Goal: Transaction & Acquisition: Purchase product/service

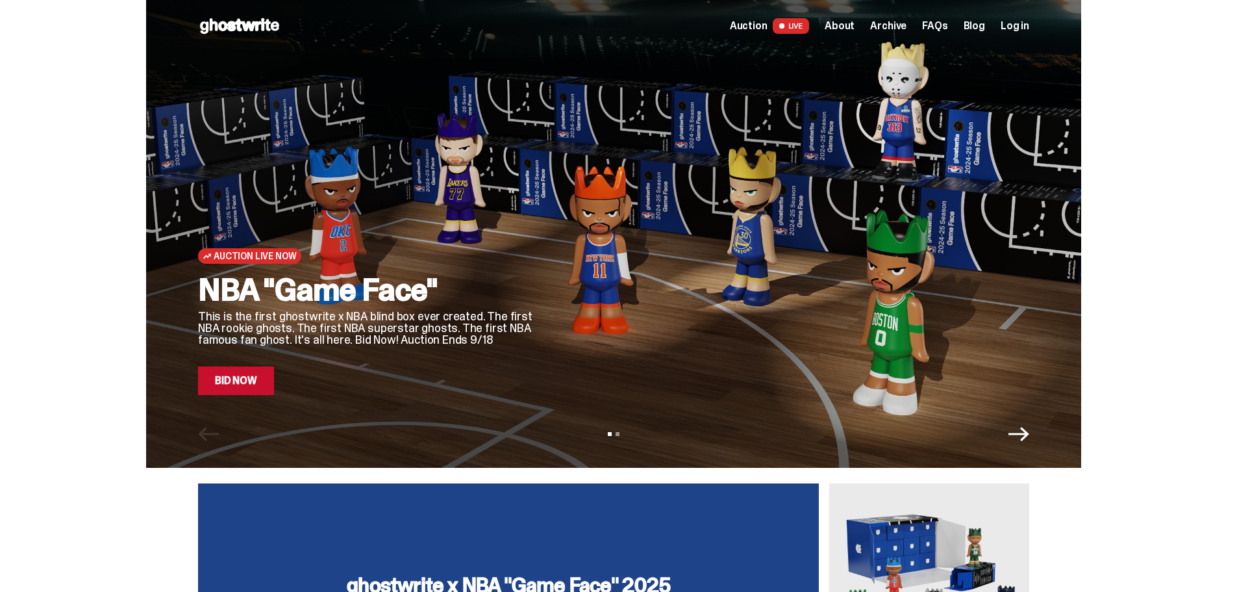
click at [265, 380] on link "Bid Now" at bounding box center [236, 380] width 76 height 29
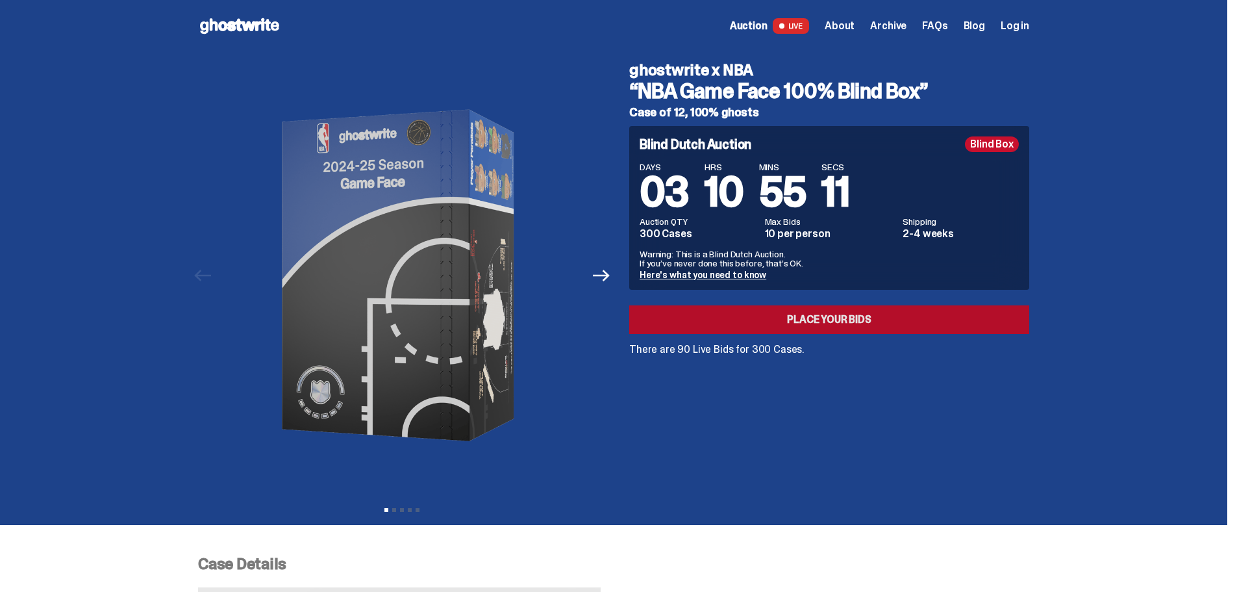
click at [743, 317] on link "Place your Bids" at bounding box center [829, 319] width 400 height 29
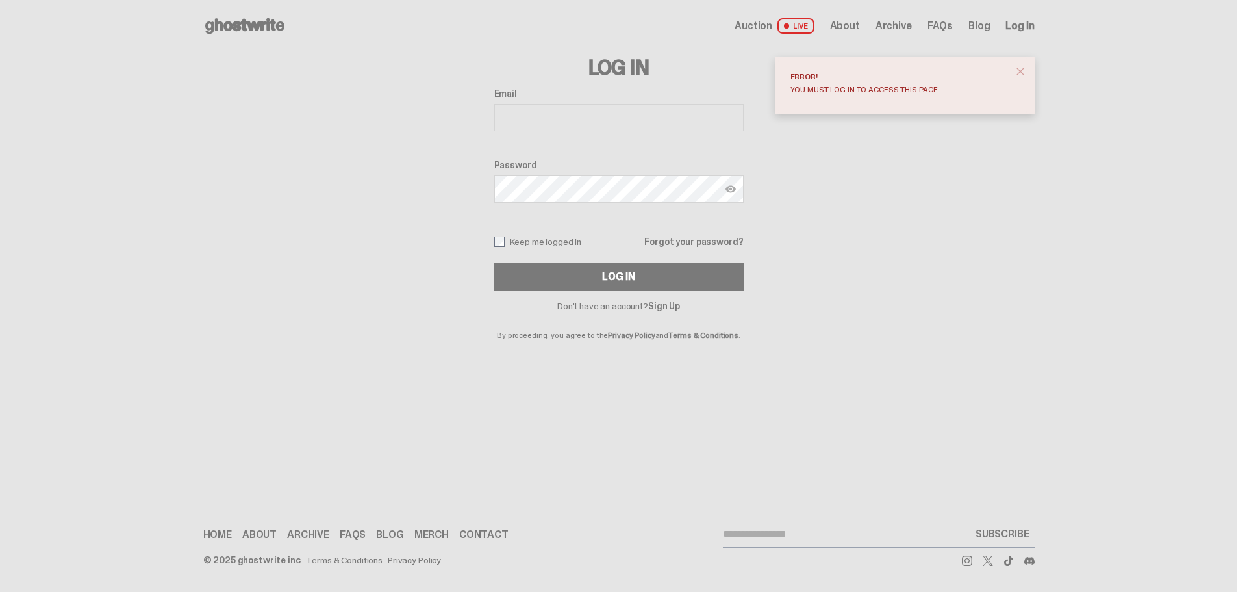
click at [1017, 25] on span "Log in" at bounding box center [1019, 26] width 29 height 10
click at [601, 119] on input "Email" at bounding box center [618, 117] width 249 height 27
type input "**********"
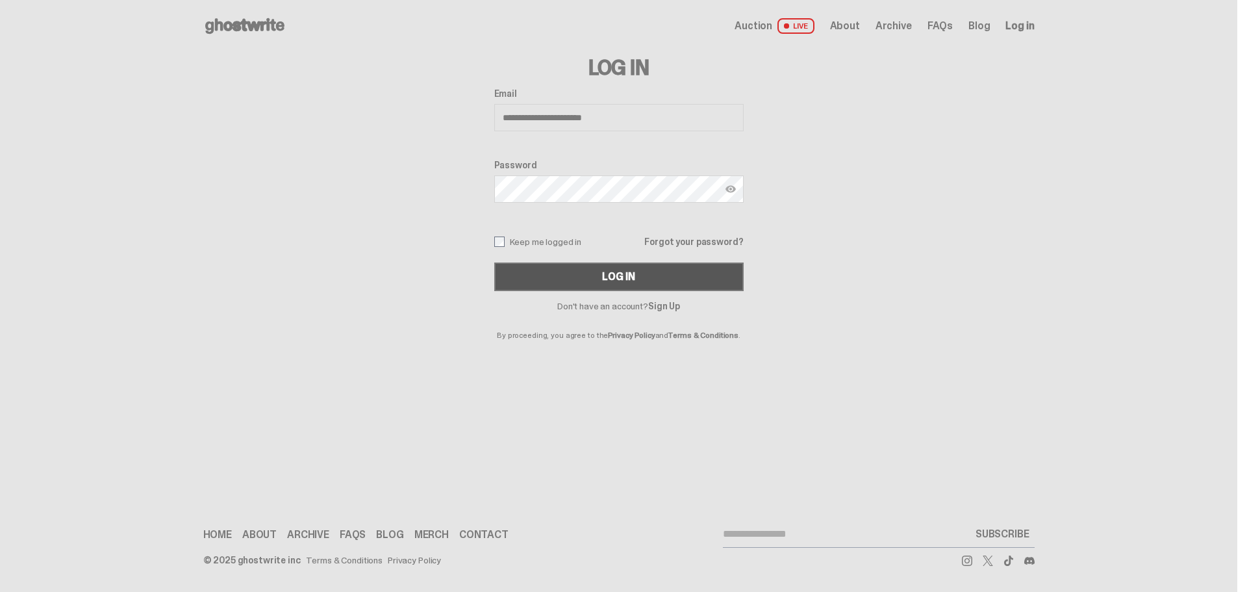
click at [572, 275] on button "Log In" at bounding box center [618, 276] width 249 height 29
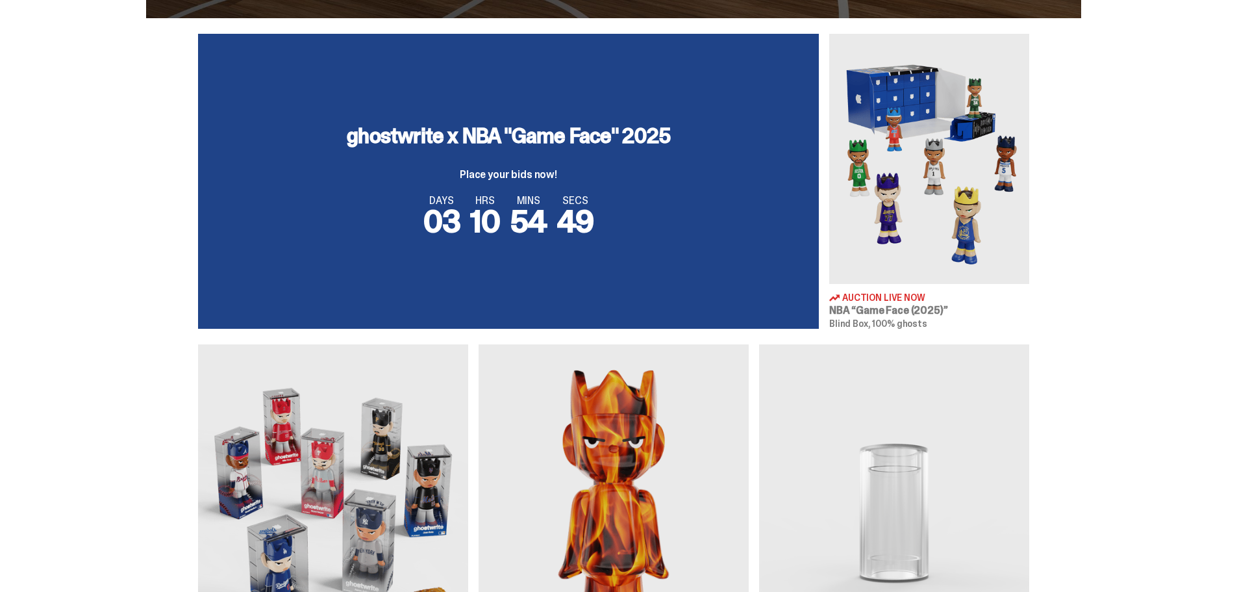
scroll to position [260, 0]
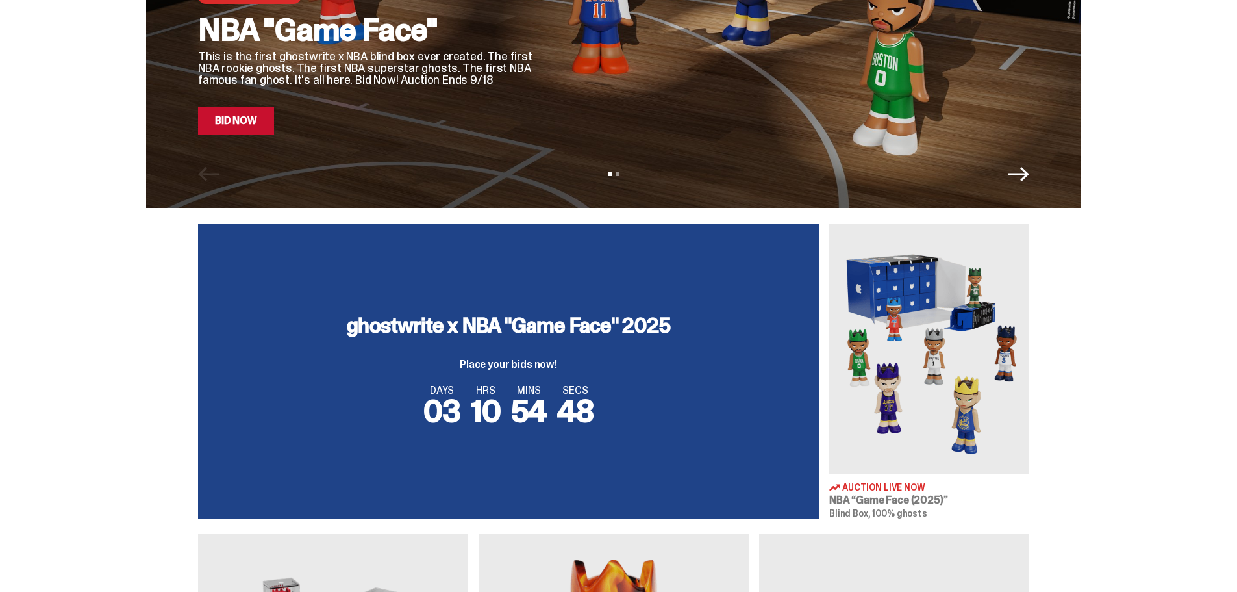
click at [246, 132] on link "Bid Now" at bounding box center [236, 121] width 76 height 29
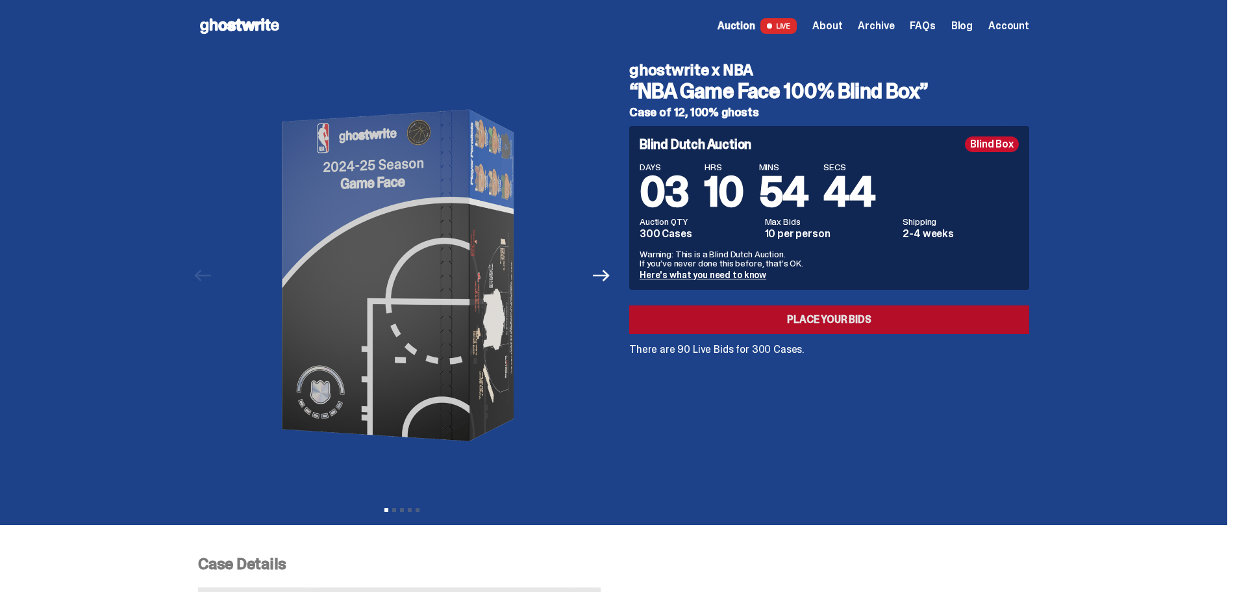
click at [781, 330] on link "Place your Bids" at bounding box center [829, 319] width 400 height 29
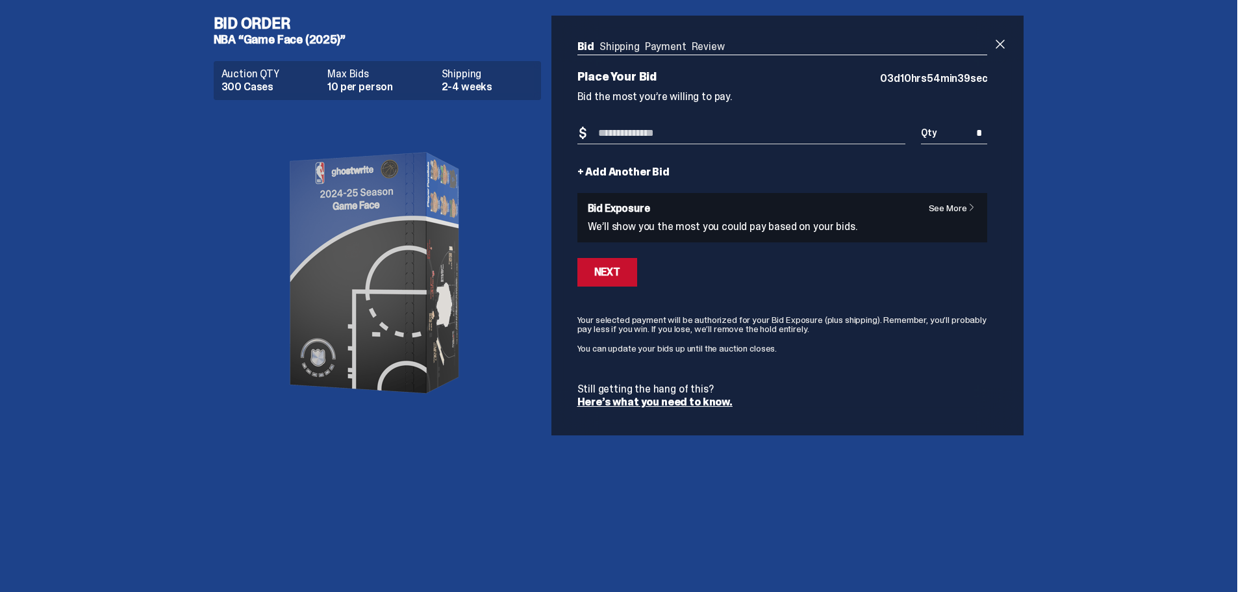
click at [617, 174] on link "+ Add Another Bid" at bounding box center [623, 172] width 92 height 10
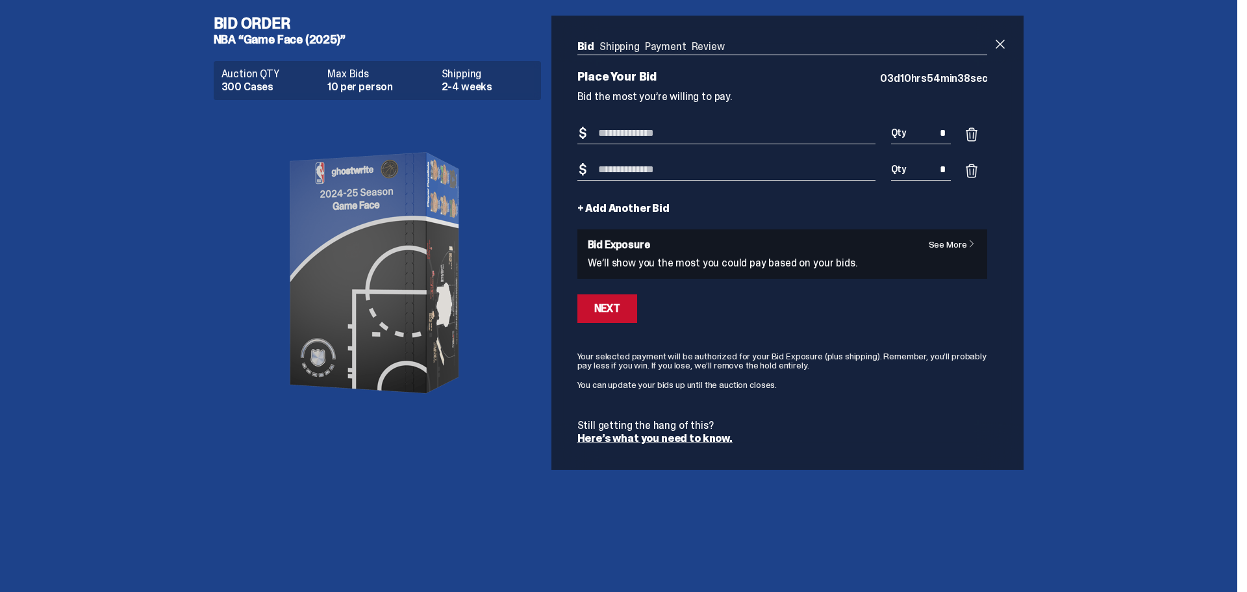
click at [627, 208] on link "+ Add Another Bid" at bounding box center [623, 208] width 92 height 10
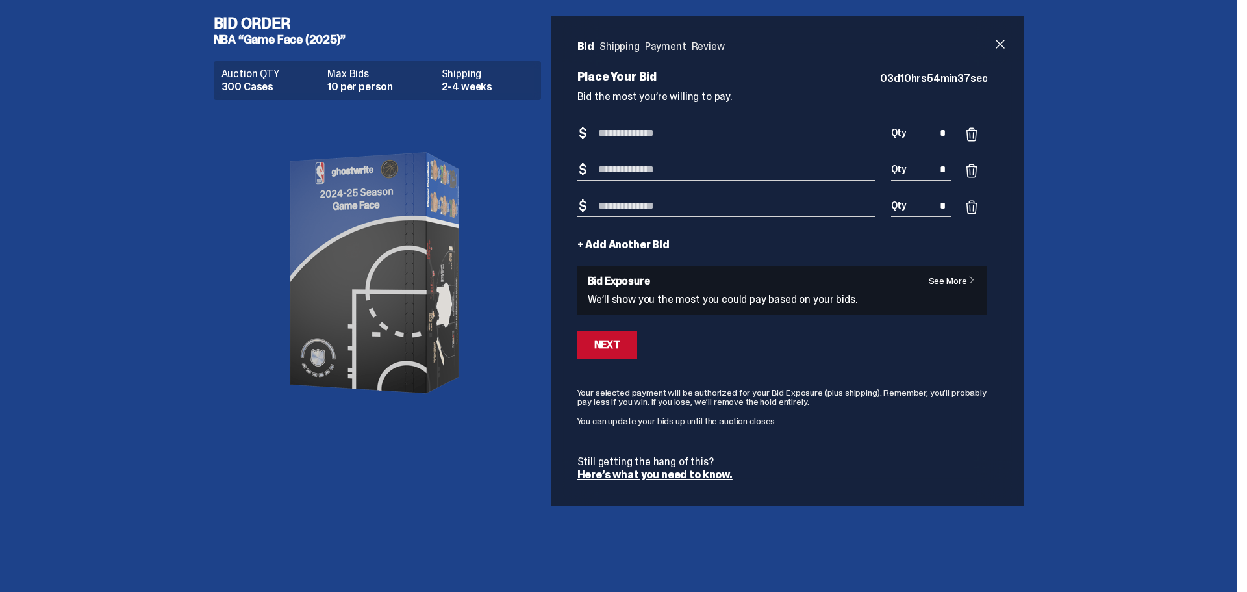
click at [627, 208] on input "Bid Amount" at bounding box center [726, 206] width 298 height 21
click at [608, 245] on link "+ Add Another Bid" at bounding box center [623, 245] width 92 height 10
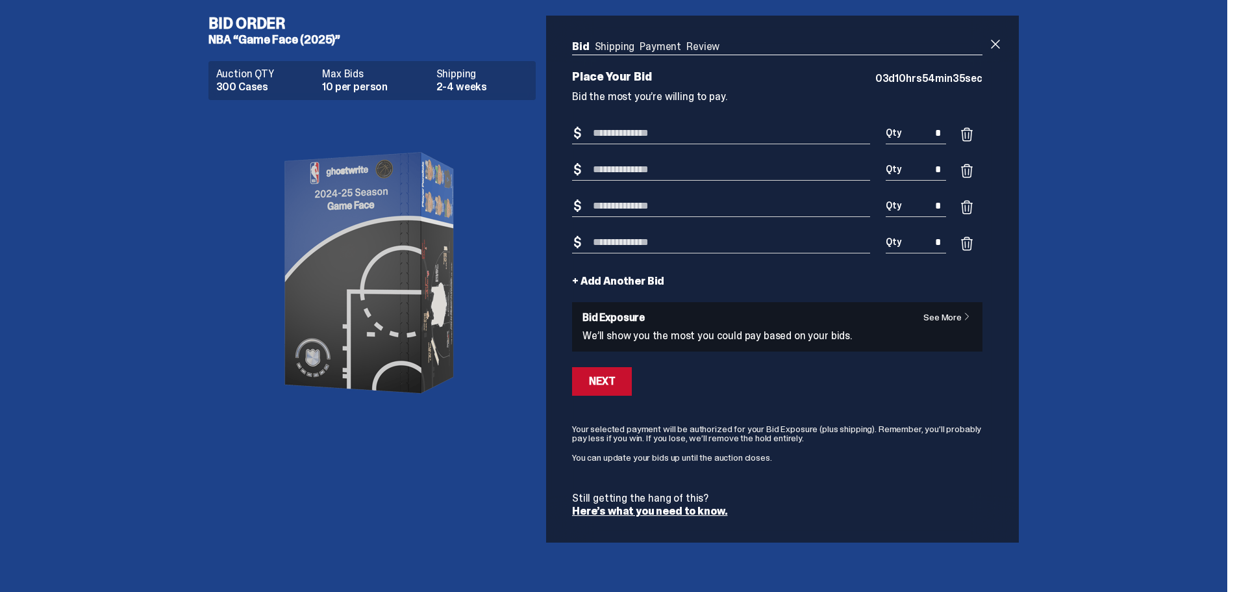
click at [608, 245] on input "Bid Amount" at bounding box center [721, 242] width 298 height 21
click at [596, 127] on input "Bid Amount" at bounding box center [721, 133] width 298 height 21
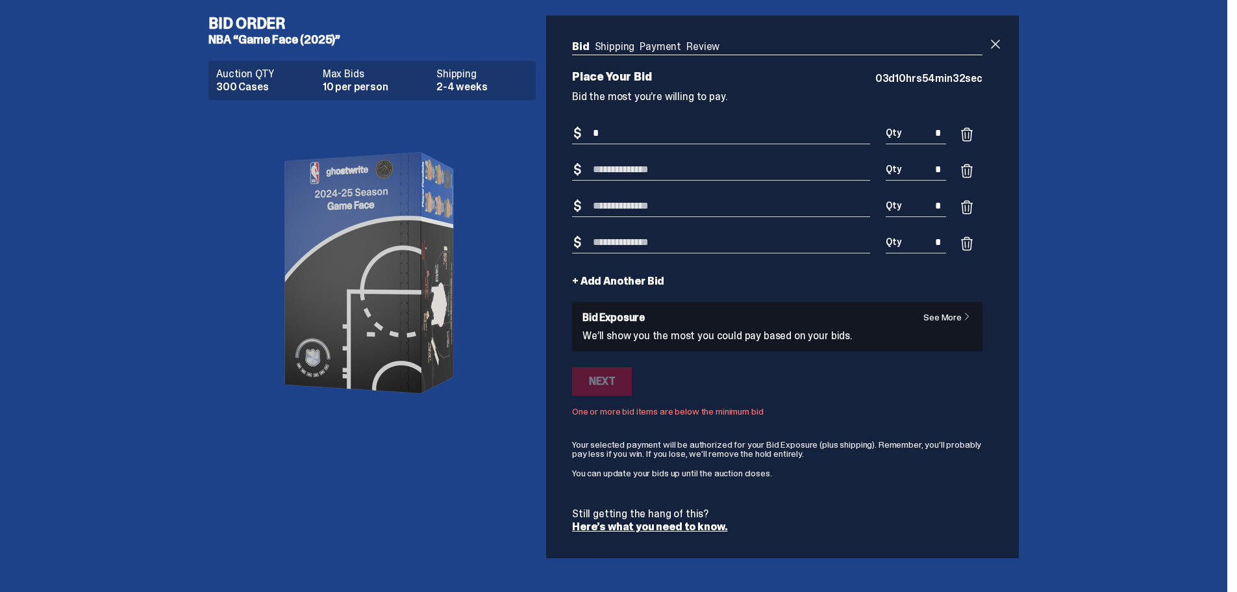
type input "*"
click at [599, 171] on input "Bid Amount" at bounding box center [721, 169] width 298 height 21
type input "*"
click at [597, 203] on input "Bid Amount" at bounding box center [721, 206] width 298 height 21
type input "*"
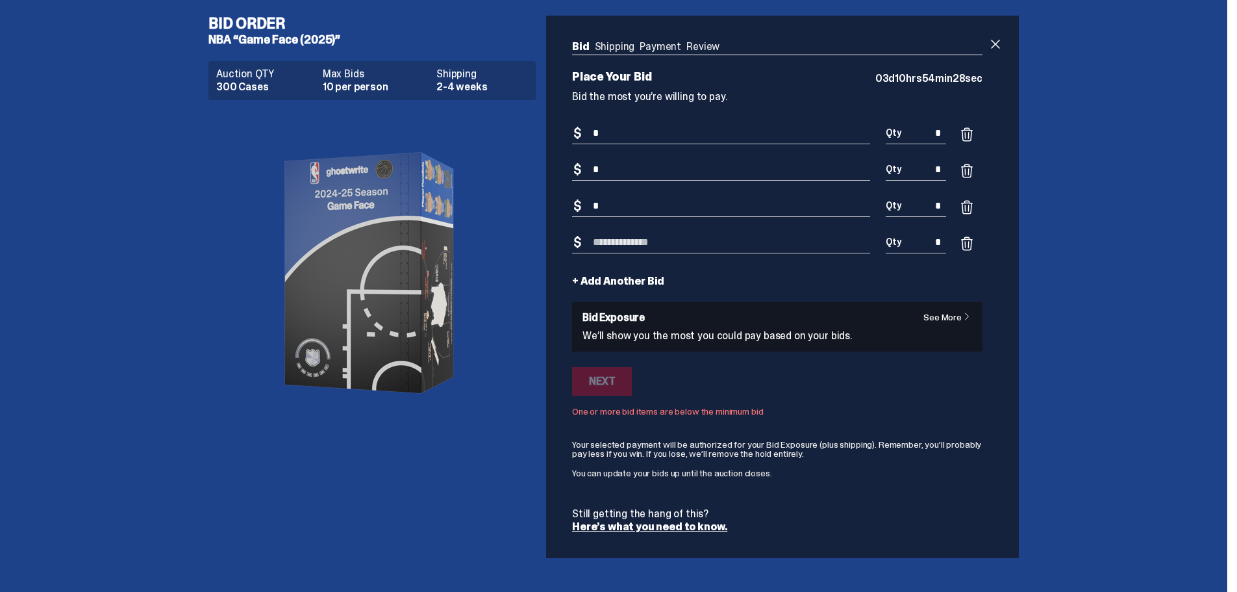
click at [610, 242] on input "Bid Amount" at bounding box center [721, 242] width 298 height 21
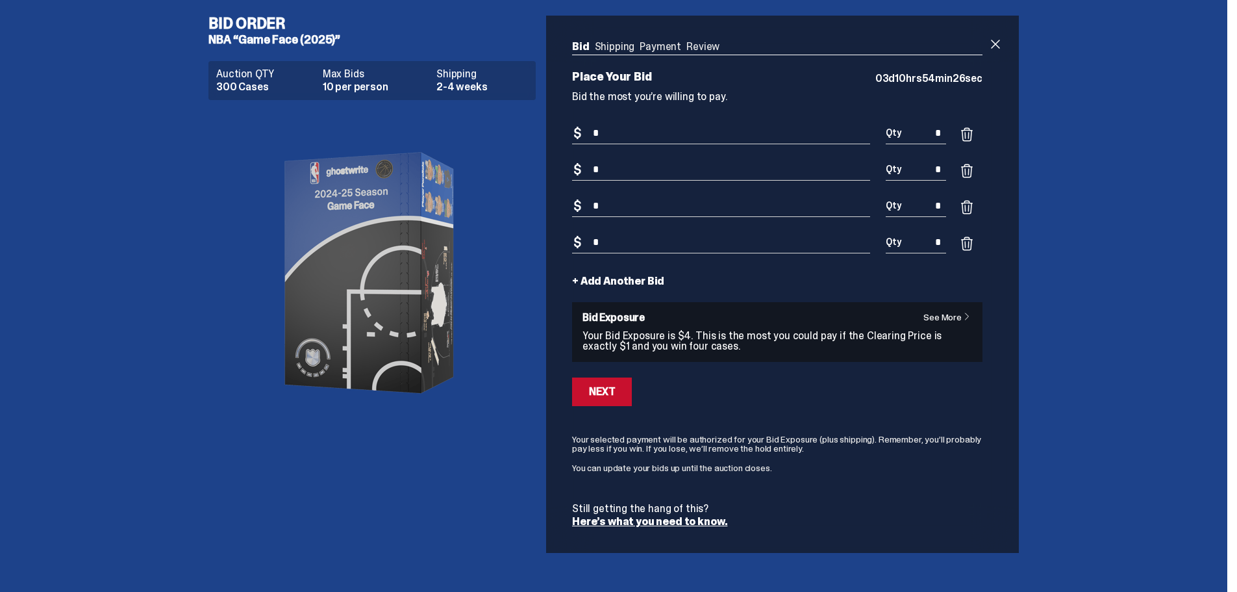
type input "*"
click at [591, 276] on link "+ Add Another Bid" at bounding box center [618, 281] width 92 height 10
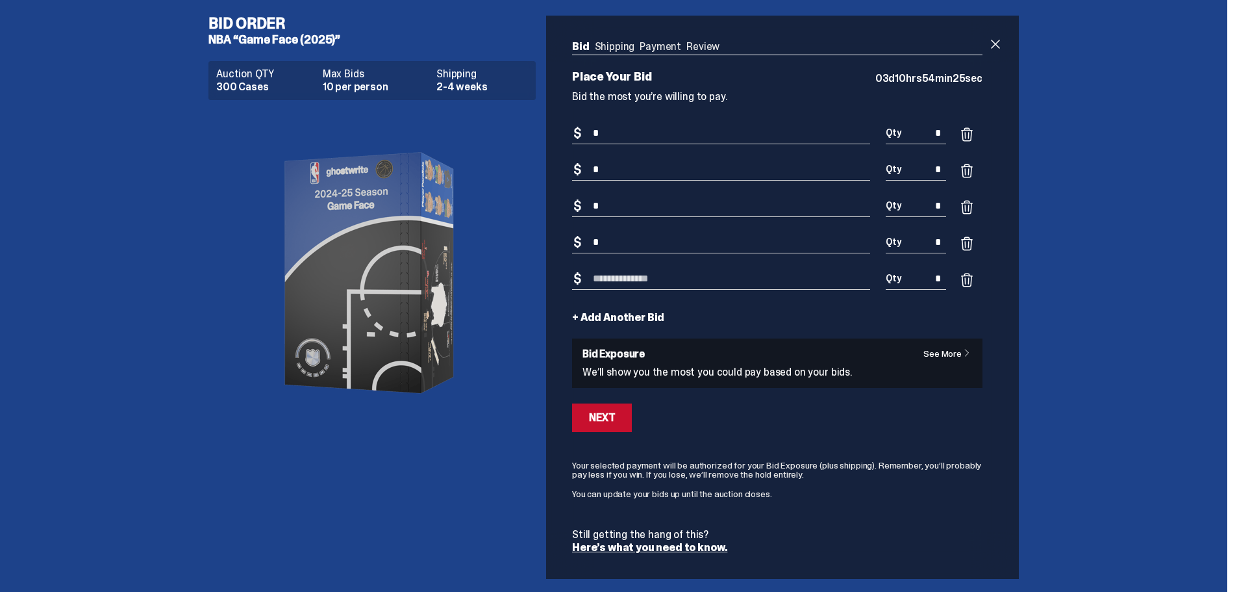
click at [594, 313] on link "+ Add Another Bid" at bounding box center [618, 317] width 92 height 10
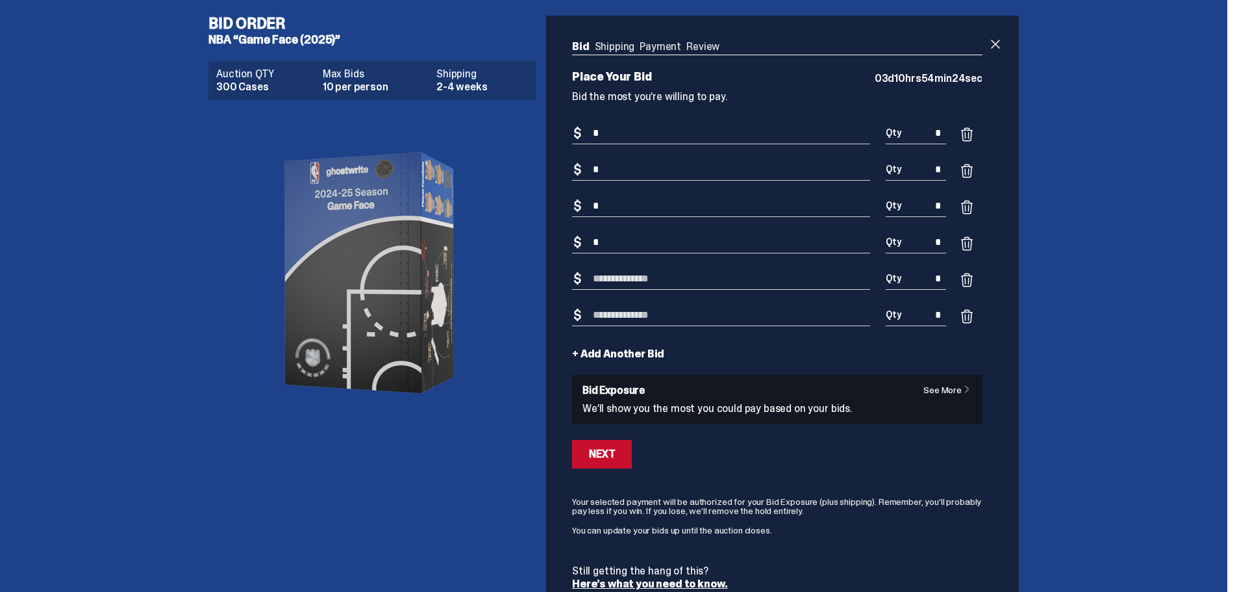
click at [603, 350] on link "+ Add Another Bid" at bounding box center [618, 354] width 92 height 10
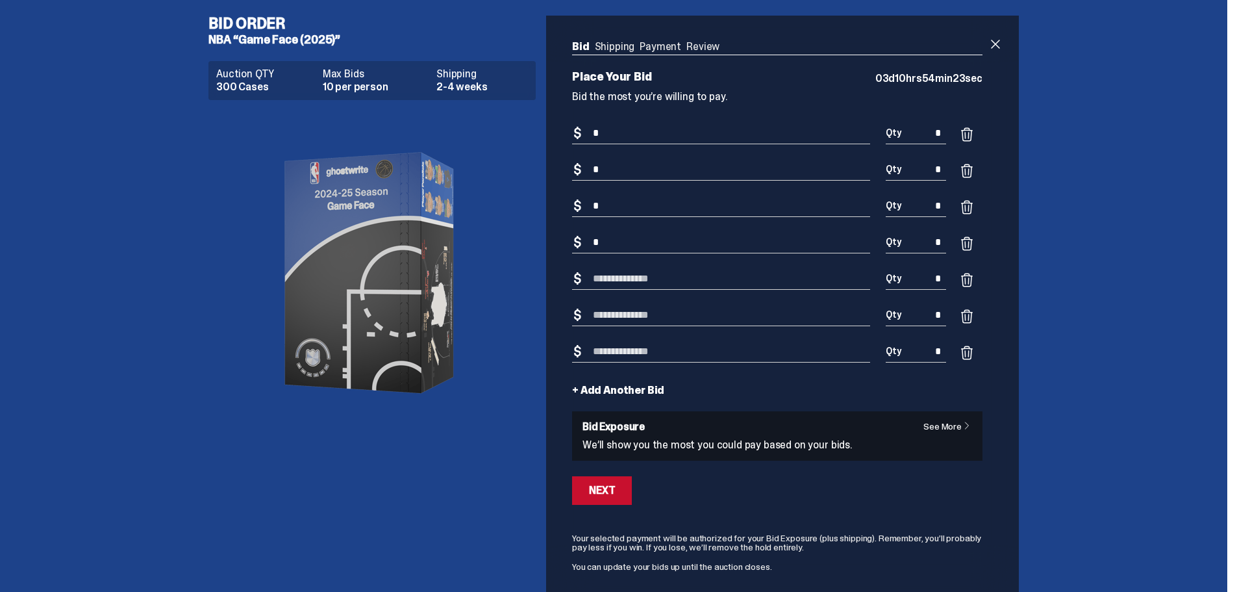
click at [609, 390] on link "+ Add Another Bid" at bounding box center [618, 390] width 92 height 10
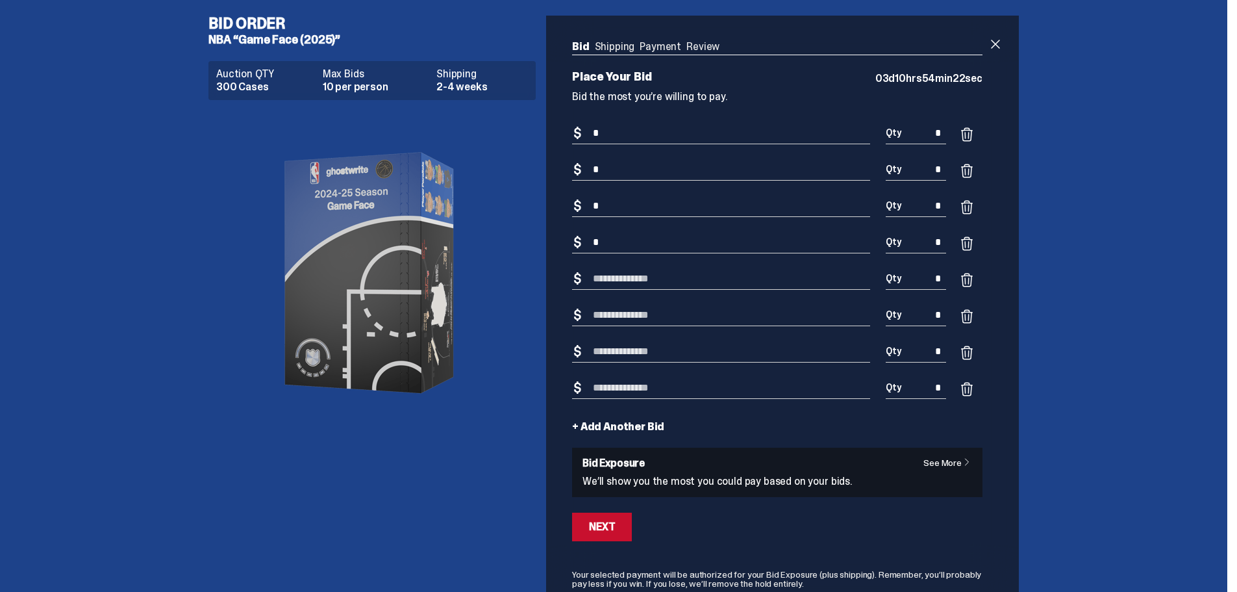
click at [621, 430] on link "+ Add Another Bid" at bounding box center [618, 427] width 92 height 10
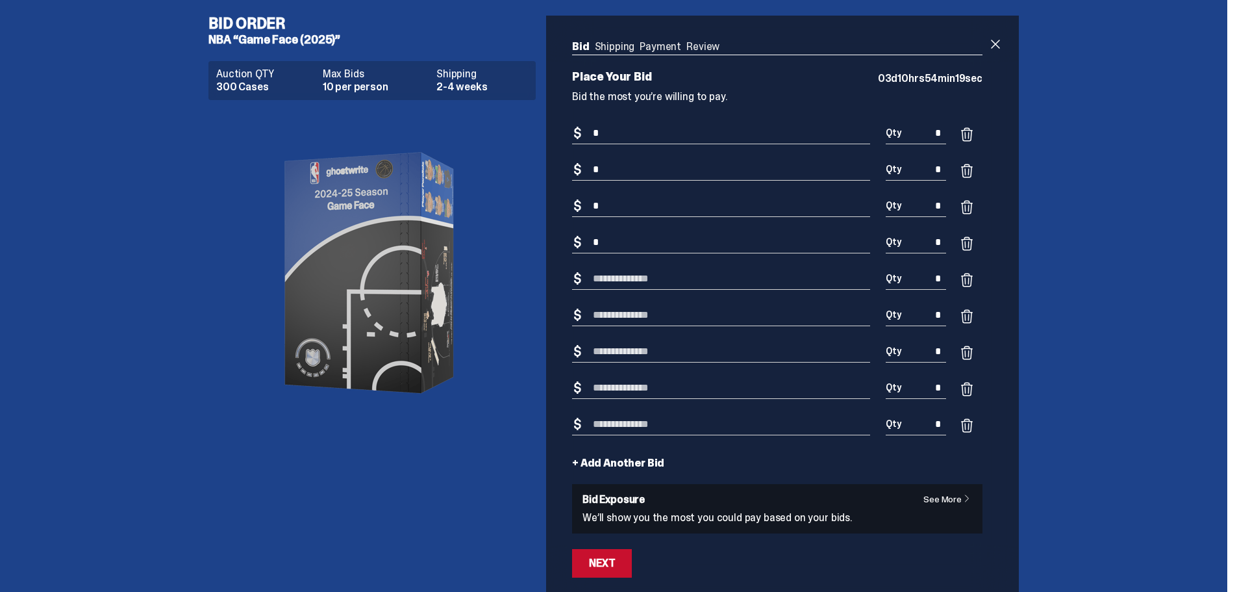
click at [608, 277] on input "Bid Amount" at bounding box center [721, 278] width 298 height 21
drag, startPoint x: 944, startPoint y: 131, endPoint x: 937, endPoint y: 131, distance: 7.1
click at [937, 131] on input "*" at bounding box center [916, 133] width 60 height 21
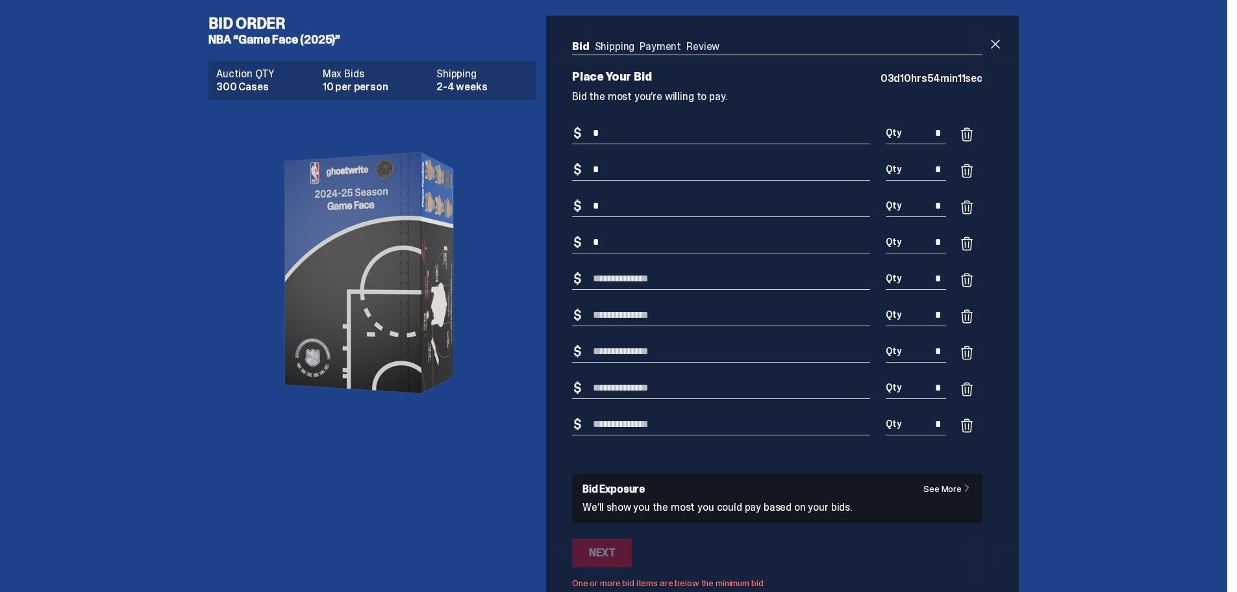
type input "*"
click at [611, 162] on input "*" at bounding box center [721, 169] width 298 height 21
drag, startPoint x: 628, startPoint y: 168, endPoint x: 581, endPoint y: 162, distance: 47.1
click at [581, 162] on div "Bid Amount $ *" at bounding box center [721, 177] width 298 height 36
type input "***"
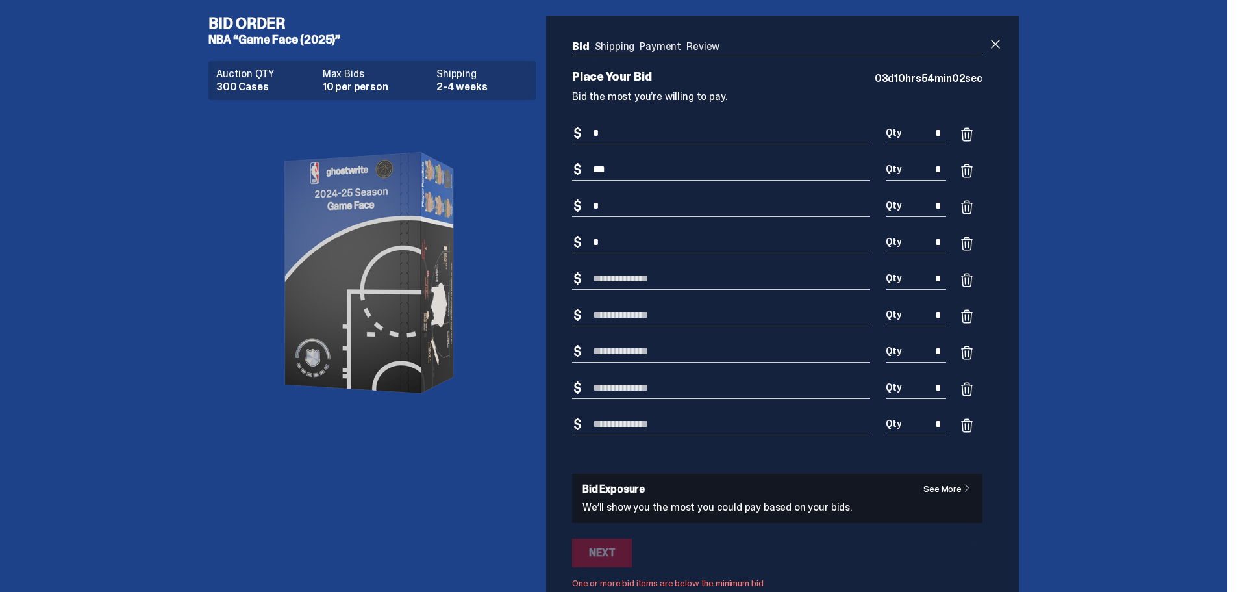
click at [640, 212] on input "*" at bounding box center [721, 206] width 298 height 21
drag, startPoint x: 598, startPoint y: 201, endPoint x: 643, endPoint y: 195, distance: 45.2
click at [643, 195] on form "Bid Amount $ * Bid Quantity Qty * Bid Amount $ *** Bid Quantity Qty * Bid Amoun…" at bounding box center [777, 413] width 411 height 581
click at [632, 210] on input "Bid Amount" at bounding box center [721, 206] width 298 height 21
type input "*"
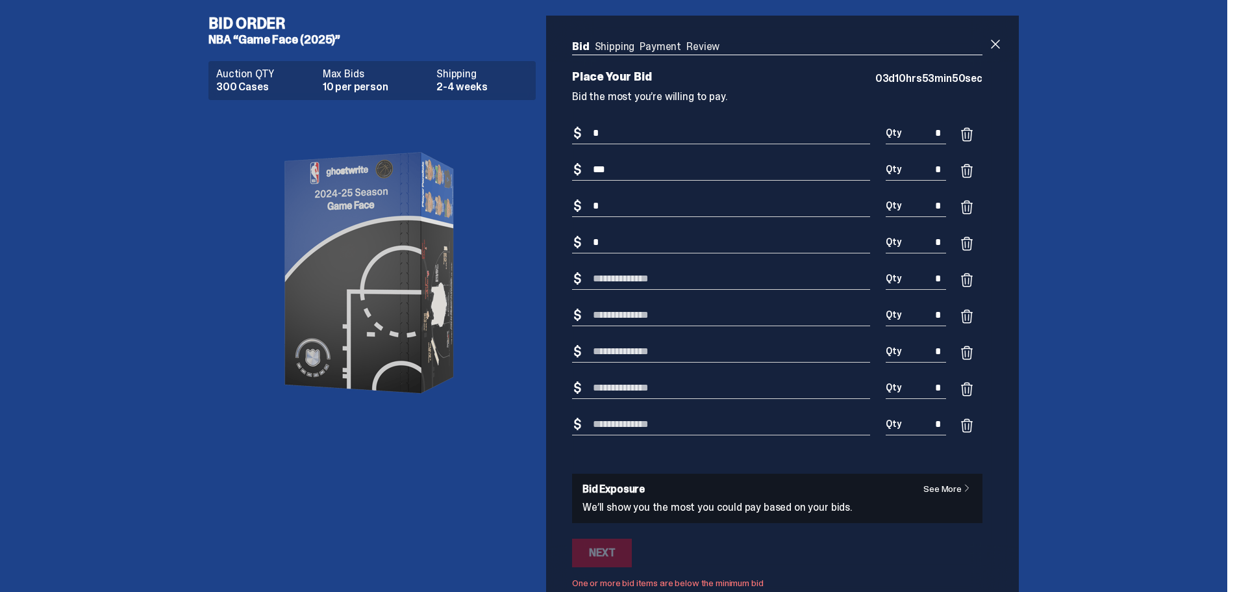
click at [736, 266] on div "Bid Amount $ *" at bounding box center [721, 250] width 298 height 36
click at [938, 133] on input "*" at bounding box center [916, 133] width 60 height 21
type input "*"
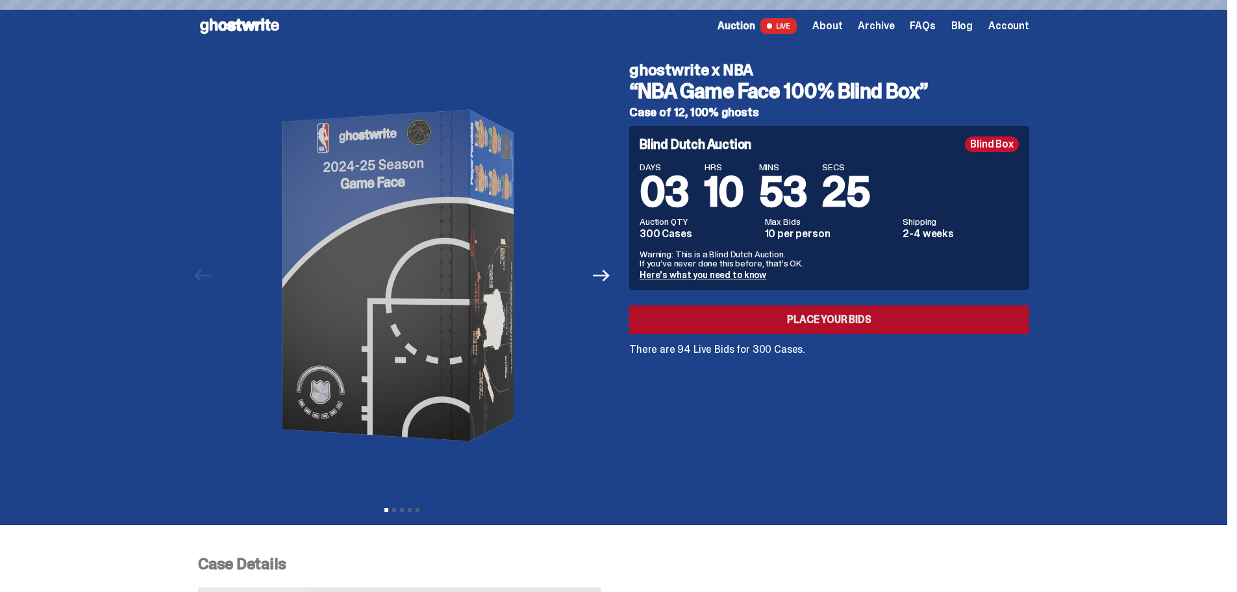
click at [824, 320] on link "Place your Bids" at bounding box center [829, 319] width 400 height 29
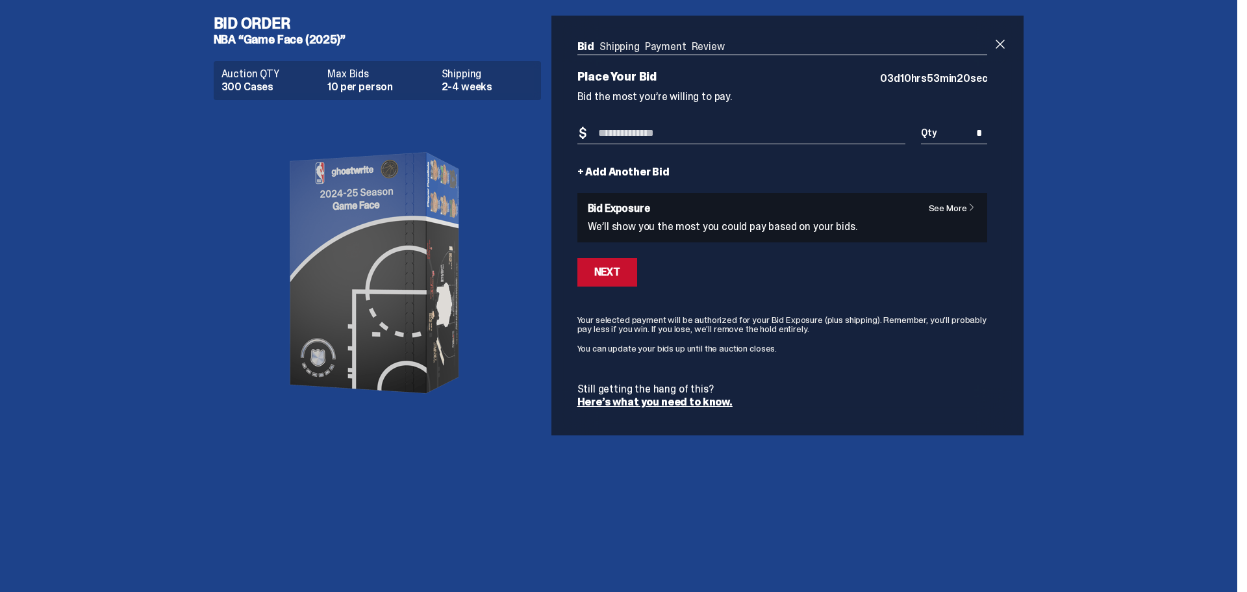
click at [646, 136] on input "Bid Amount" at bounding box center [741, 133] width 329 height 21
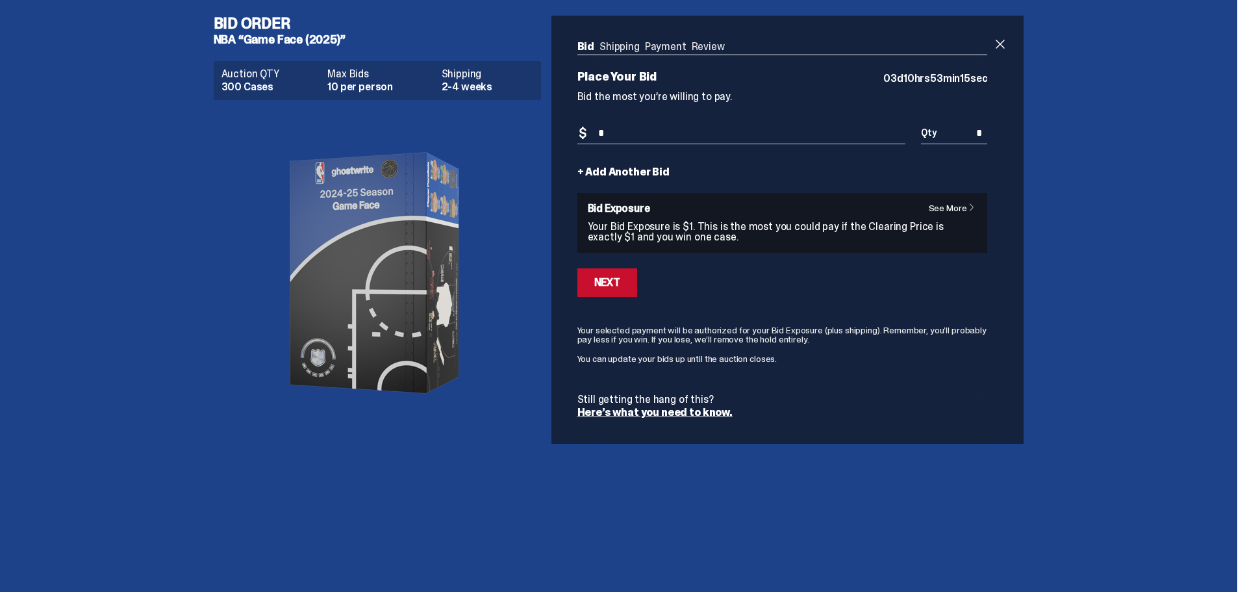
type input "*"
click at [911, 298] on form "Bid Amount $ * Bid Quantity Qty * + Add Another Bid See More Bid Exposure Your …" at bounding box center [782, 270] width 411 height 295
click at [603, 171] on link "+ Add Another Bid" at bounding box center [623, 172] width 92 height 10
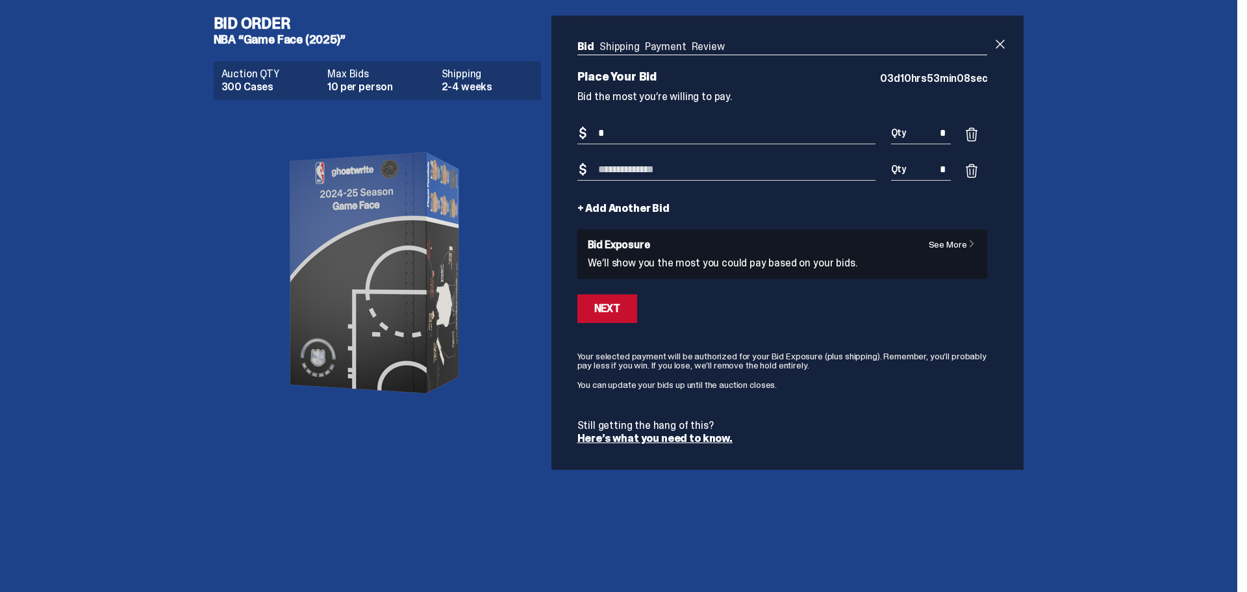
click at [942, 132] on input "*" at bounding box center [921, 133] width 60 height 21
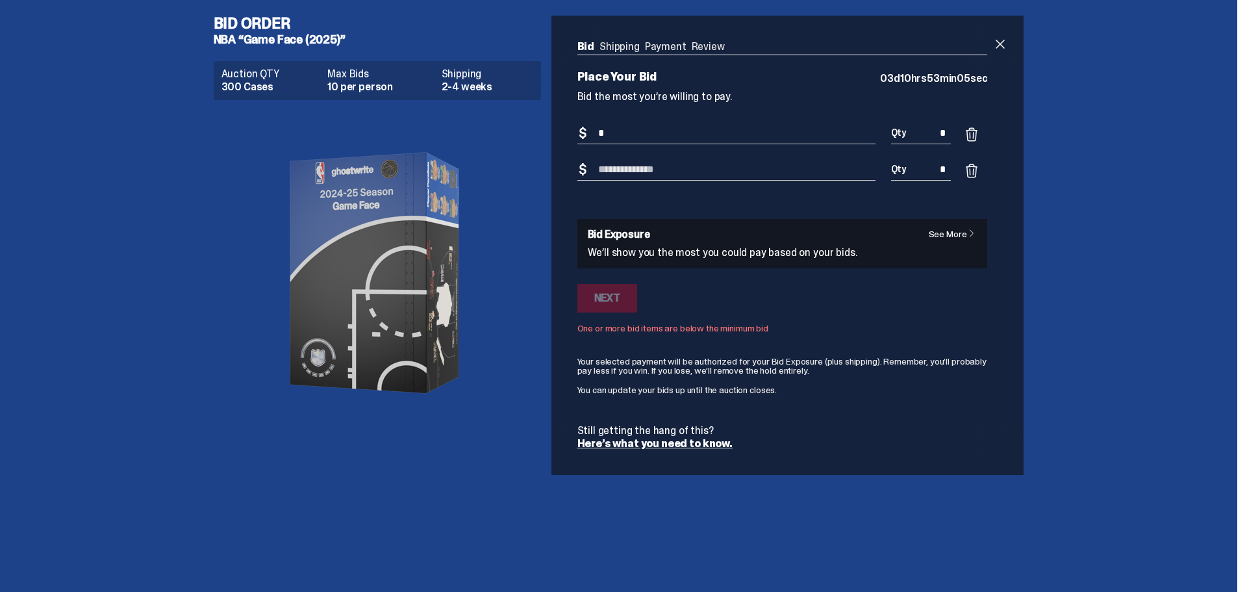
type input "*"
click at [652, 164] on input "Bid Amount" at bounding box center [726, 169] width 298 height 21
type input "***"
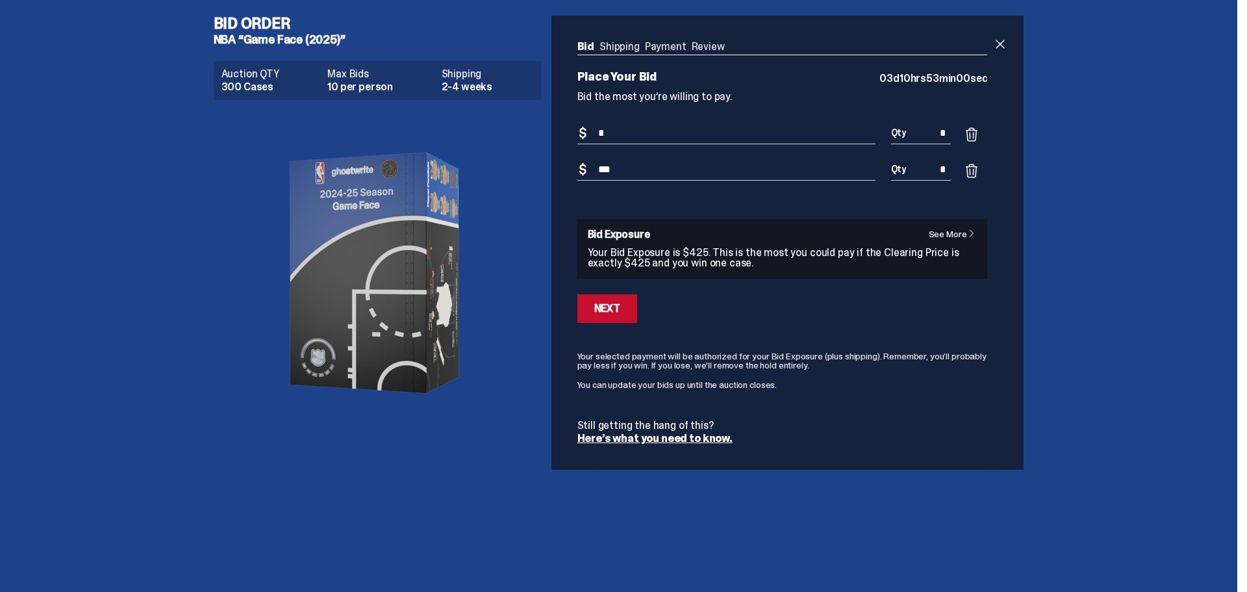
click at [854, 316] on div "Next" at bounding box center [782, 308] width 411 height 29
click at [594, 304] on div "Next" at bounding box center [607, 308] width 26 height 10
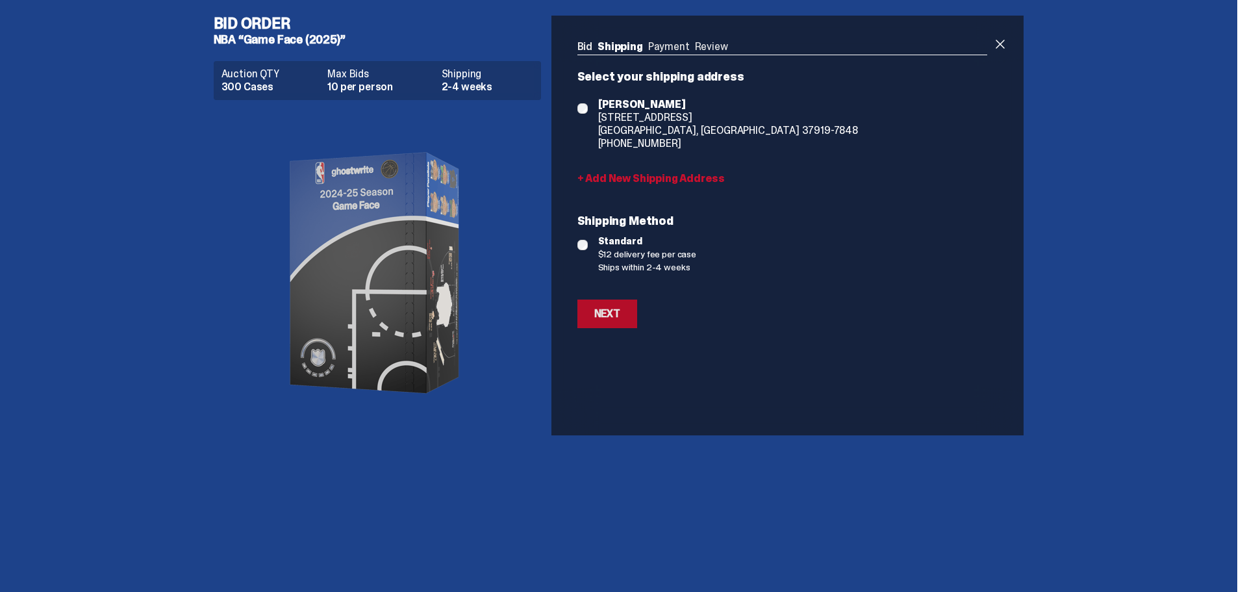
click at [599, 316] on div "Next" at bounding box center [607, 314] width 26 height 10
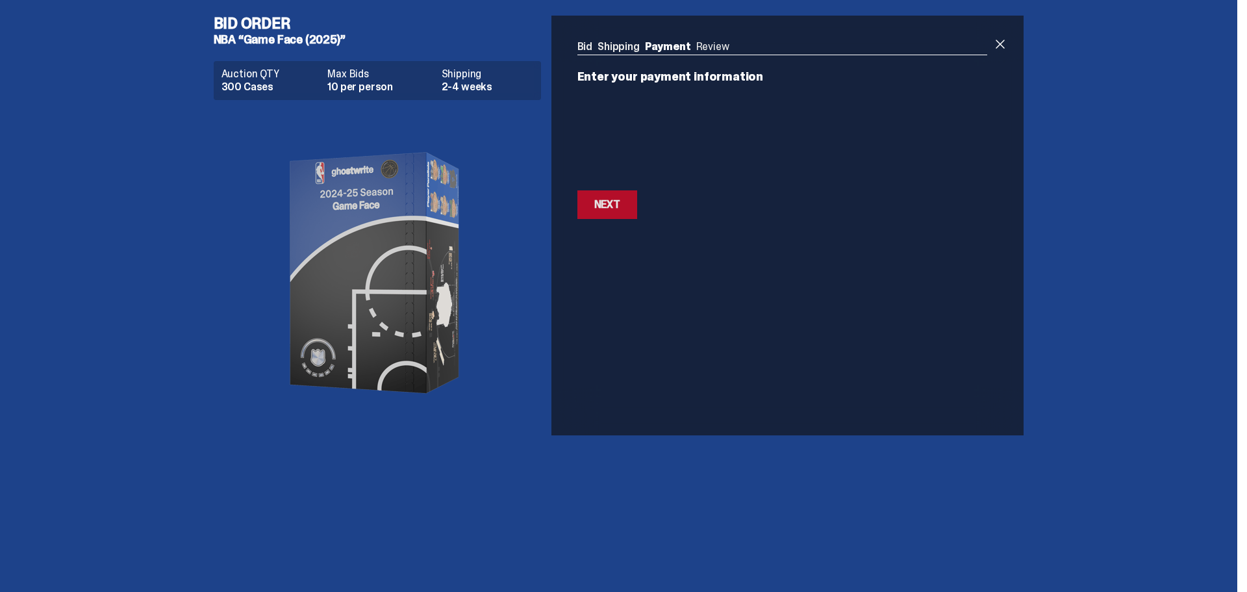
click at [621, 212] on button "Next Next" at bounding box center [607, 204] width 60 height 29
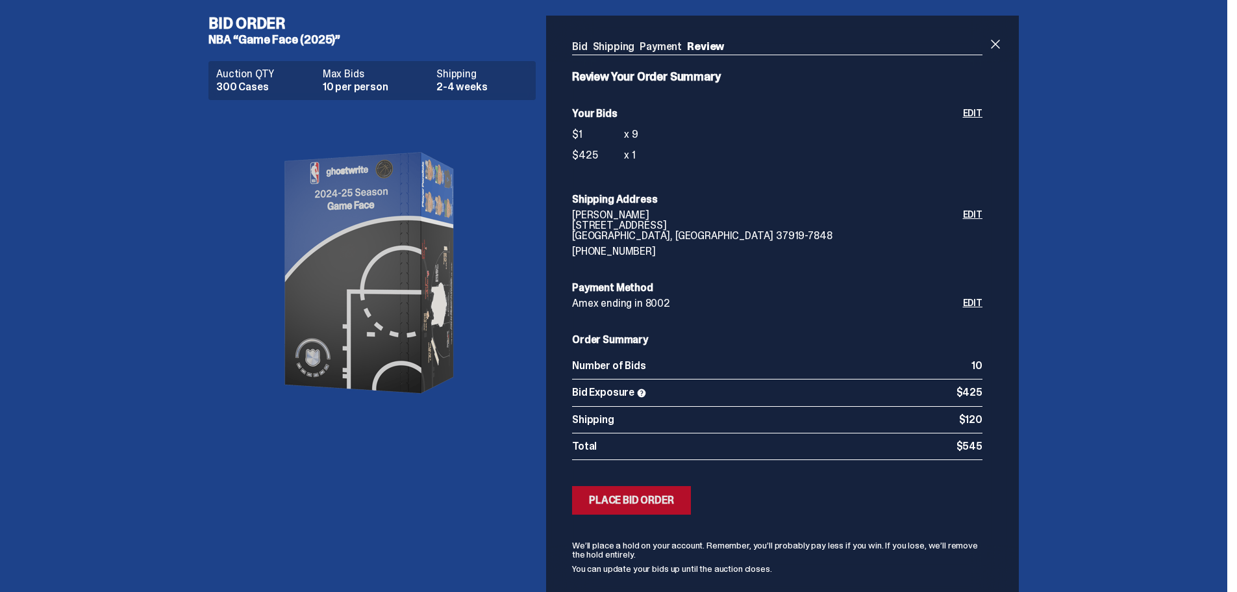
click at [629, 501] on div "Place Bid Order" at bounding box center [631, 500] width 85 height 10
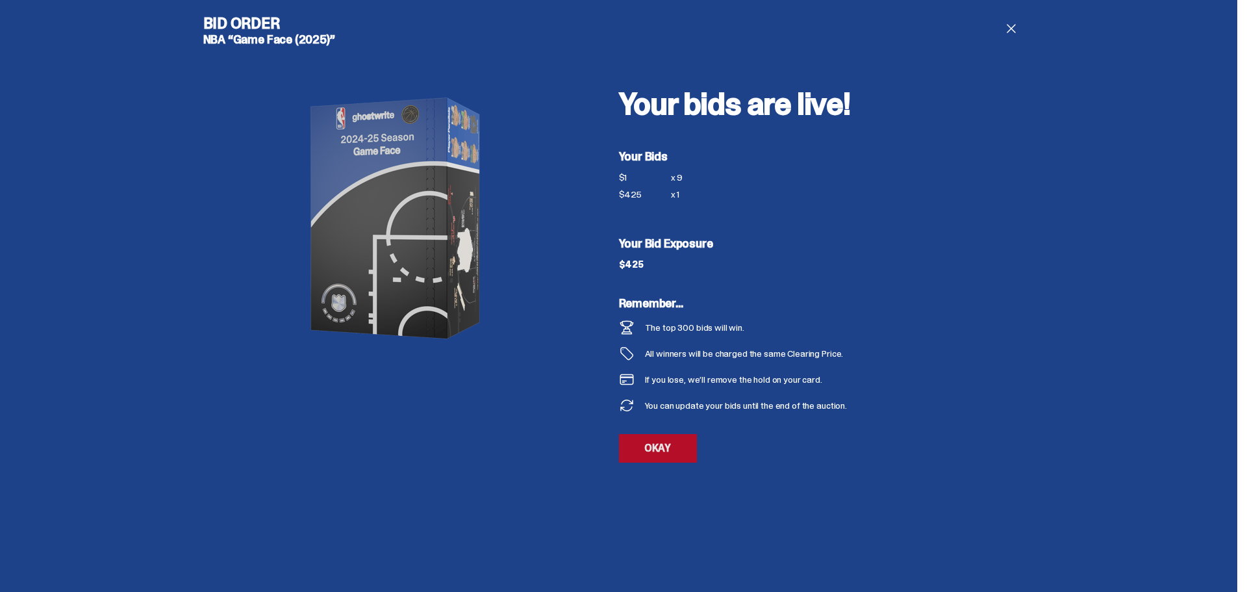
click at [657, 455] on link "OKAY" at bounding box center [658, 448] width 78 height 29
